Goal: Information Seeking & Learning: Learn about a topic

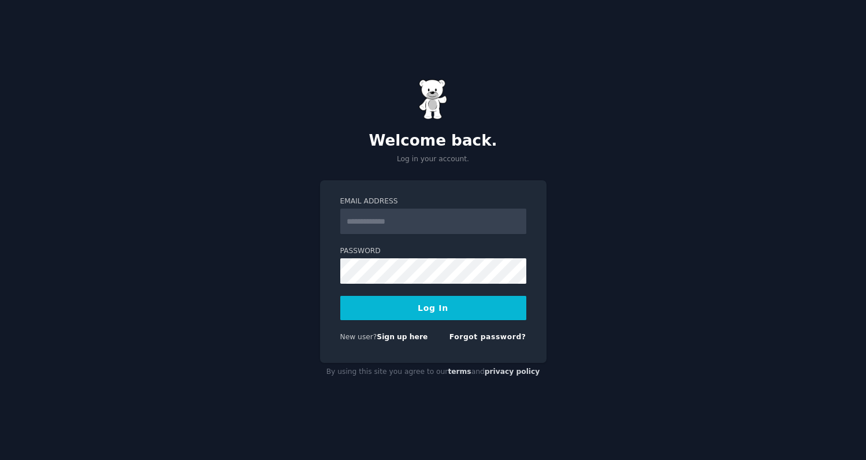
type input "**********"
click at [473, 314] on button "Log In" at bounding box center [433, 308] width 186 height 24
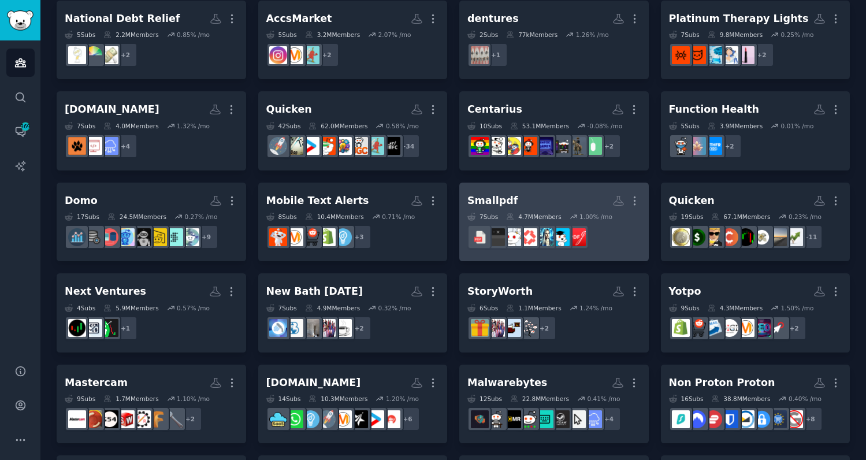
scroll to position [379, 0]
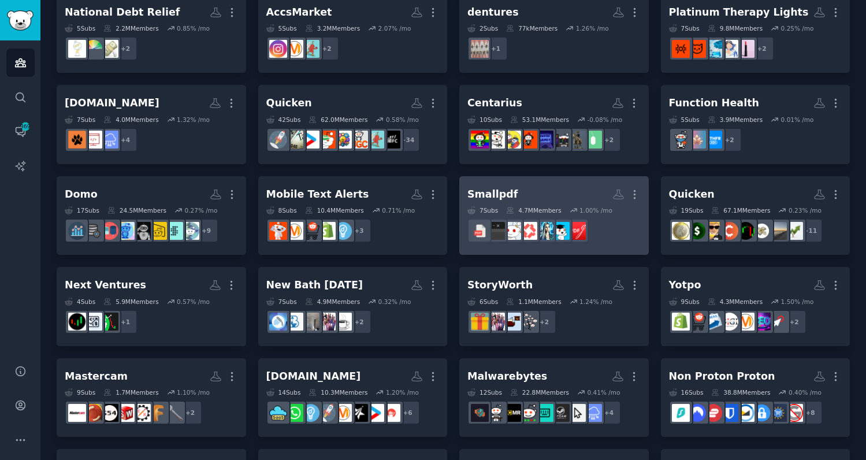
click at [547, 185] on h2 "Smallpdf More" at bounding box center [554, 194] width 173 height 20
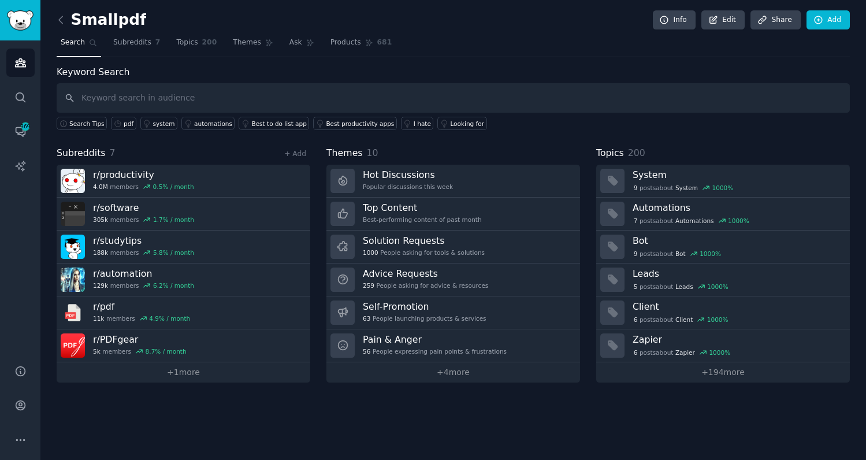
click at [106, 94] on input "text" at bounding box center [453, 97] width 793 height 29
drag, startPoint x: 2, startPoint y: 105, endPoint x: 13, endPoint y: 98, distance: 12.7
click at [2, 104] on div "Audiences Search Conversations 369 AI Reports" at bounding box center [20, 195] width 40 height 310
click at [13, 98] on link "Search" at bounding box center [20, 97] width 28 height 28
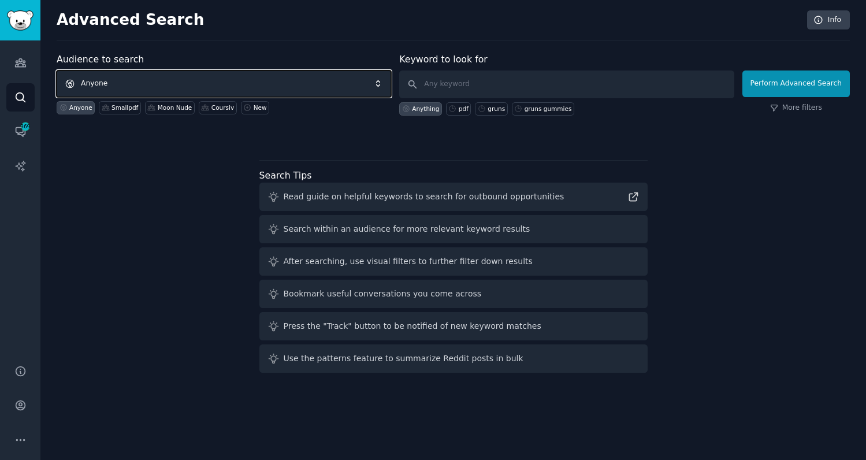
click at [338, 86] on span "Anyone" at bounding box center [224, 84] width 335 height 27
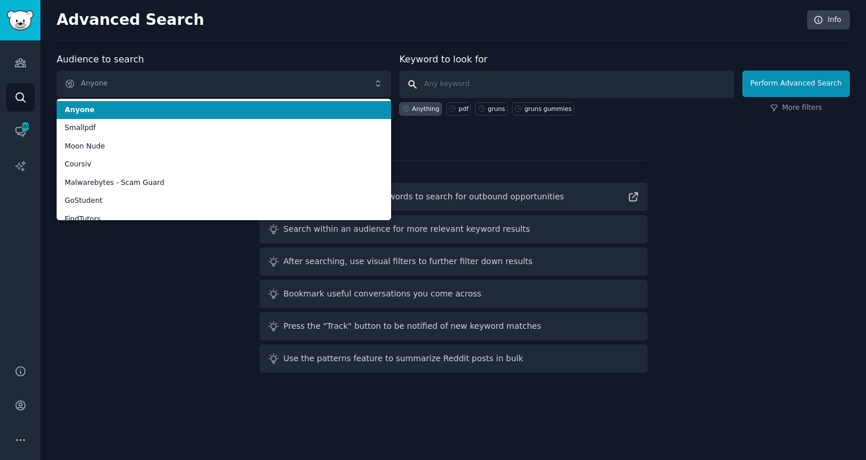
click at [495, 78] on input "text" at bounding box center [566, 85] width 335 height 28
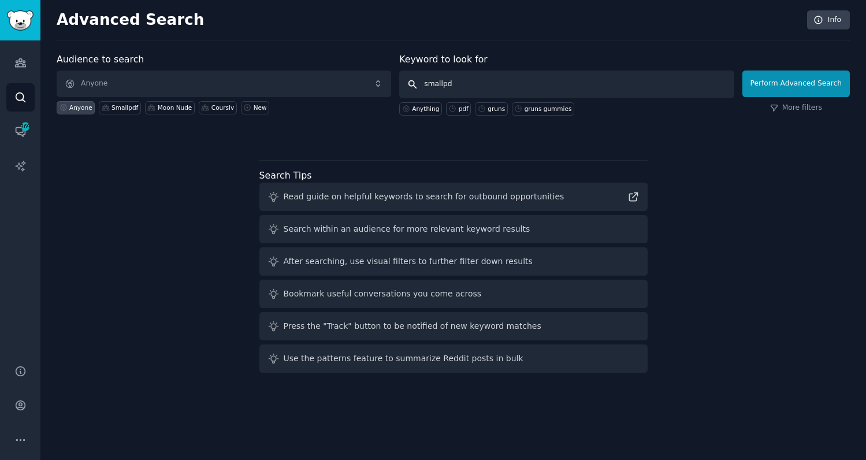
type input "smallpdf"
click button "Perform Advanced Search" at bounding box center [796, 84] width 107 height 27
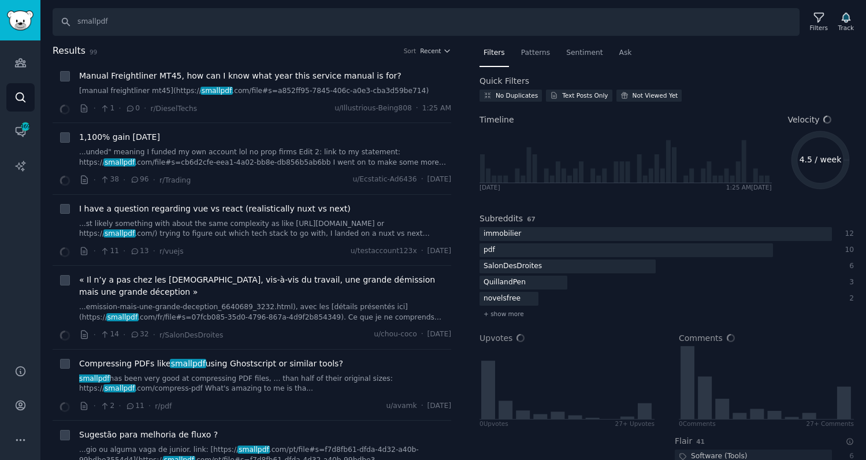
scroll to position [1, 0]
drag, startPoint x: 110, startPoint y: 51, endPoint x: 83, endPoint y: 53, distance: 27.2
click at [83, 53] on h2 "Results 99 Sort Recent" at bounding box center [252, 51] width 399 height 14
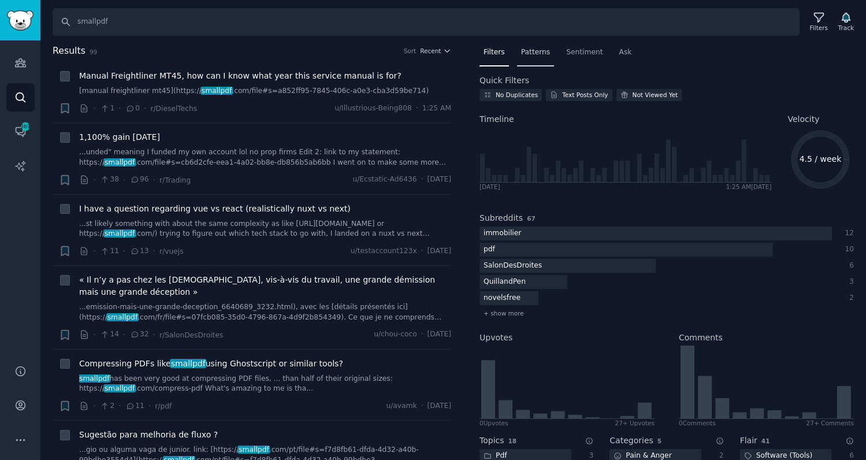
click at [539, 51] on span "Patterns" at bounding box center [535, 52] width 29 height 10
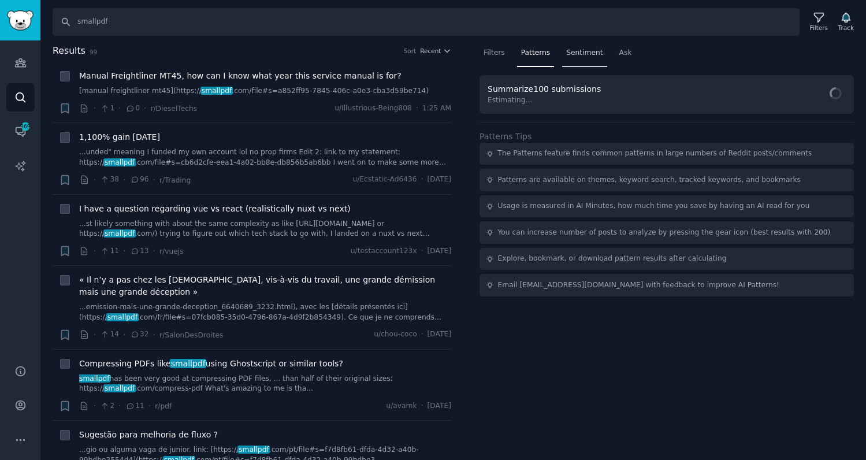
click at [574, 46] on div "Sentiment" at bounding box center [584, 56] width 44 height 24
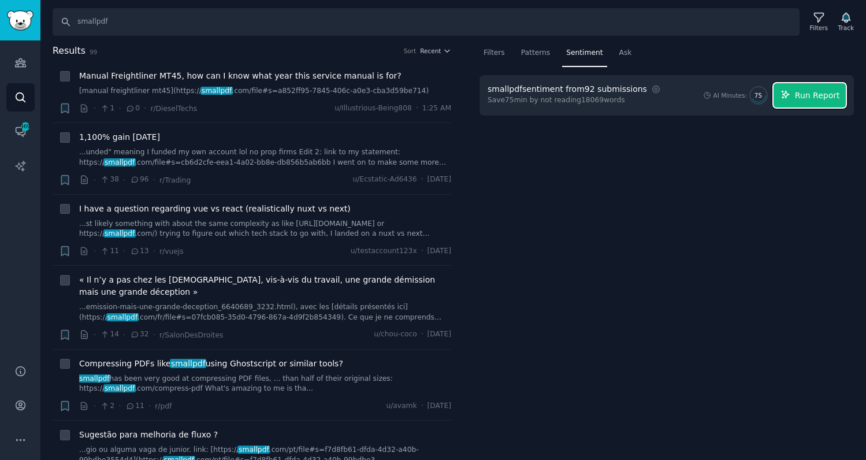
click at [835, 101] on span "Run Report" at bounding box center [817, 96] width 45 height 12
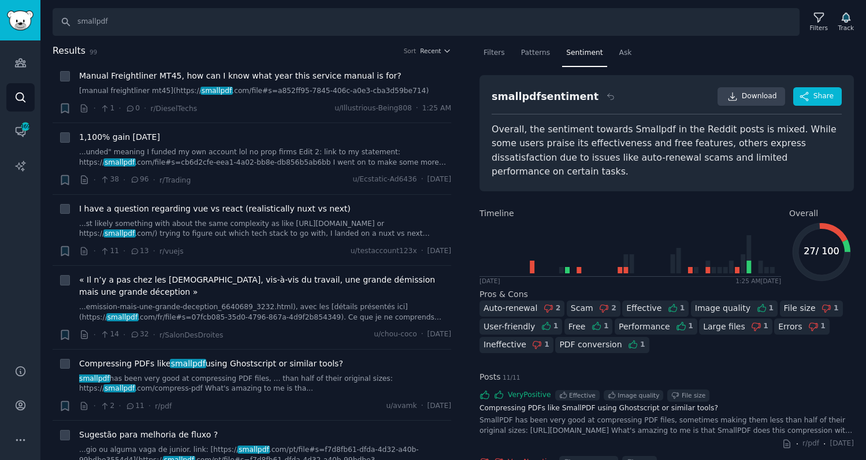
drag, startPoint x: 494, startPoint y: 268, endPoint x: 526, endPoint y: 268, distance: 31.8
click at [526, 276] on div "Wed 4/23/2025 1:25 AM Today" at bounding box center [631, 280] width 302 height 9
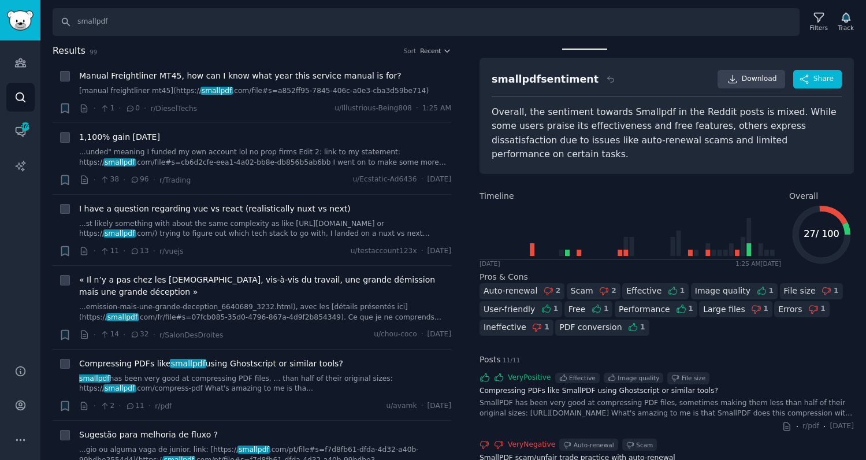
scroll to position [15, 0]
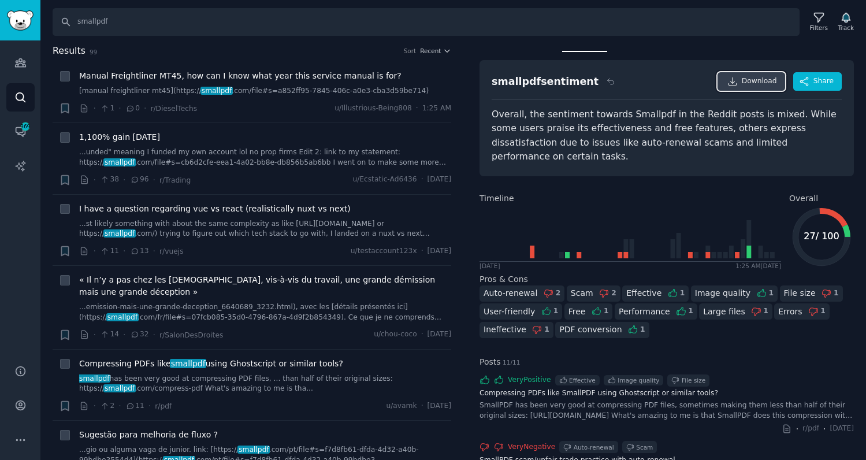
click at [767, 88] on link "Download" at bounding box center [752, 81] width 68 height 18
